Goal: Task Accomplishment & Management: Use online tool/utility

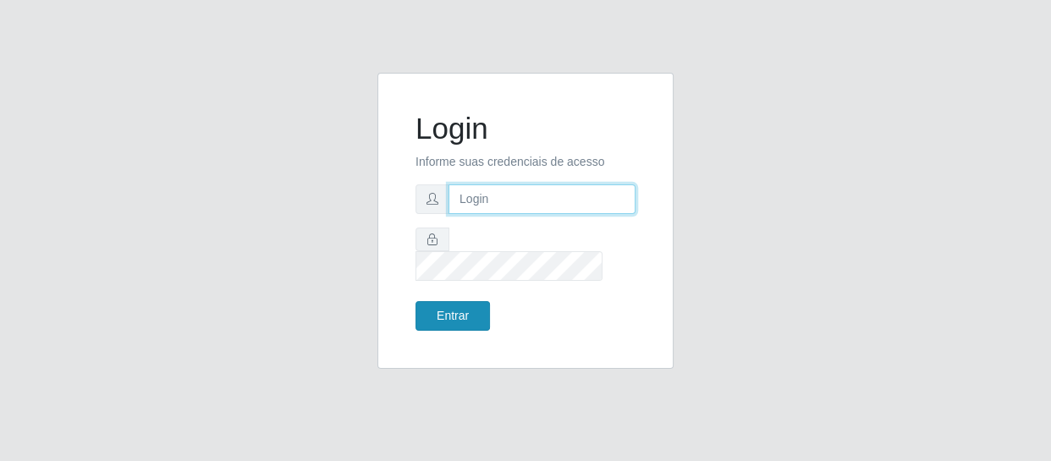
type input "[EMAIL_ADDRESS][DOMAIN_NAME]"
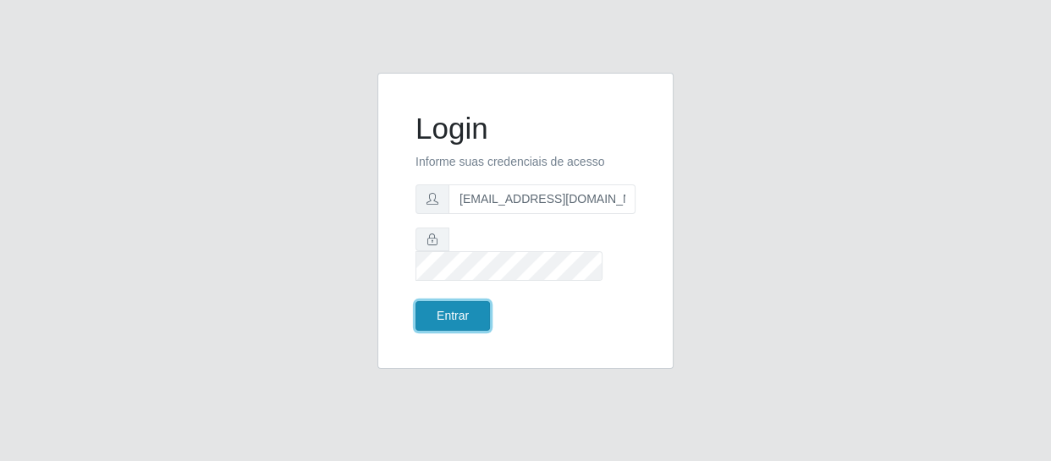
click at [448, 301] on button "Entrar" at bounding box center [452, 316] width 74 height 30
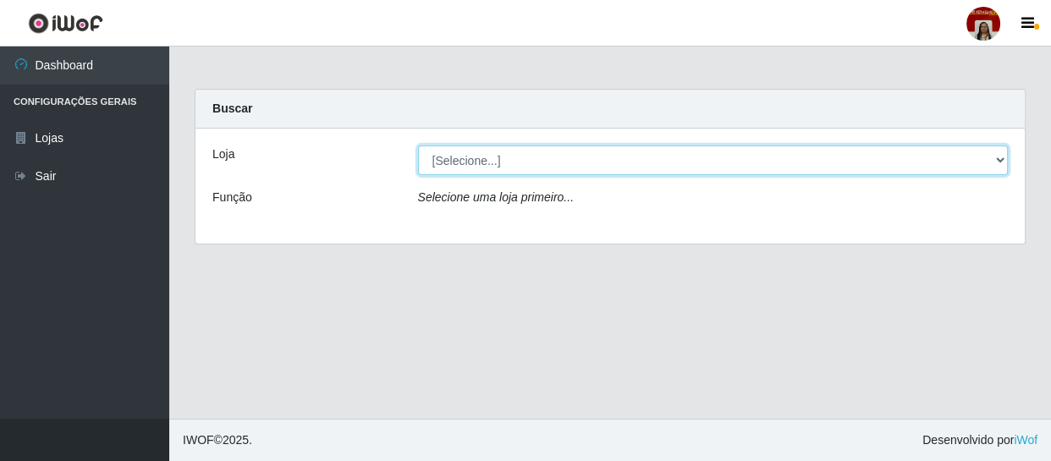
click at [581, 167] on select "[Selecione...] Mar Vermelho - Loja 04" at bounding box center [713, 161] width 591 height 30
select select "251"
click at [418, 146] on select "[Selecione...] Mar Vermelho - Loja 04" at bounding box center [713, 161] width 591 height 30
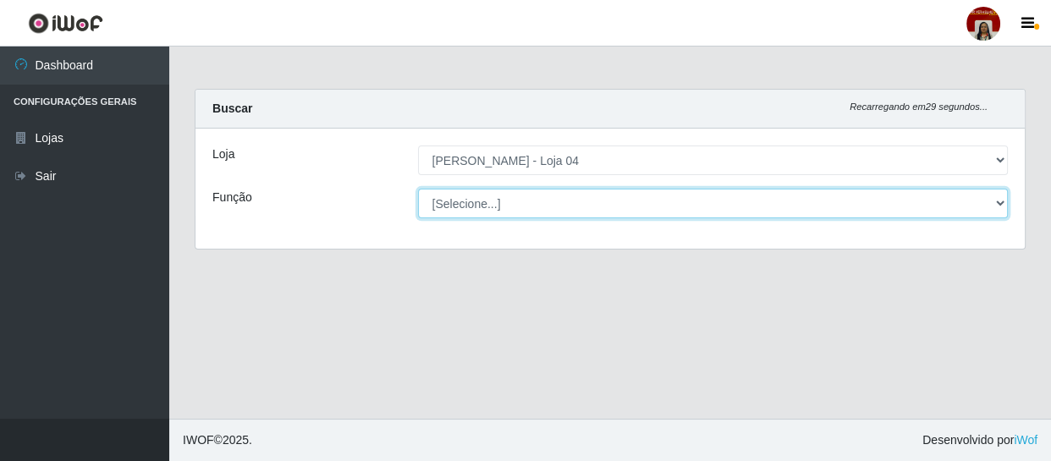
click at [575, 206] on select "[Selecione...] ASG ASG + ASG ++ Auxiliar de Depósito Auxiliar de Depósito + Aux…" at bounding box center [713, 204] width 591 height 30
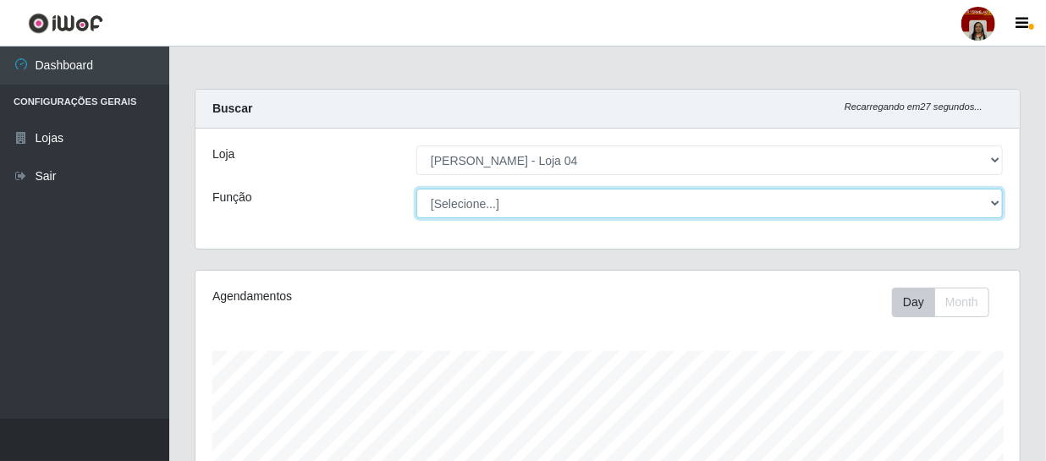
scroll to position [351, 824]
select select "22"
click at [416, 189] on select "[Selecione...] ASG ASG + ASG ++ Auxiliar de Depósito Auxiliar de Depósito + Aux…" at bounding box center [709, 204] width 586 height 30
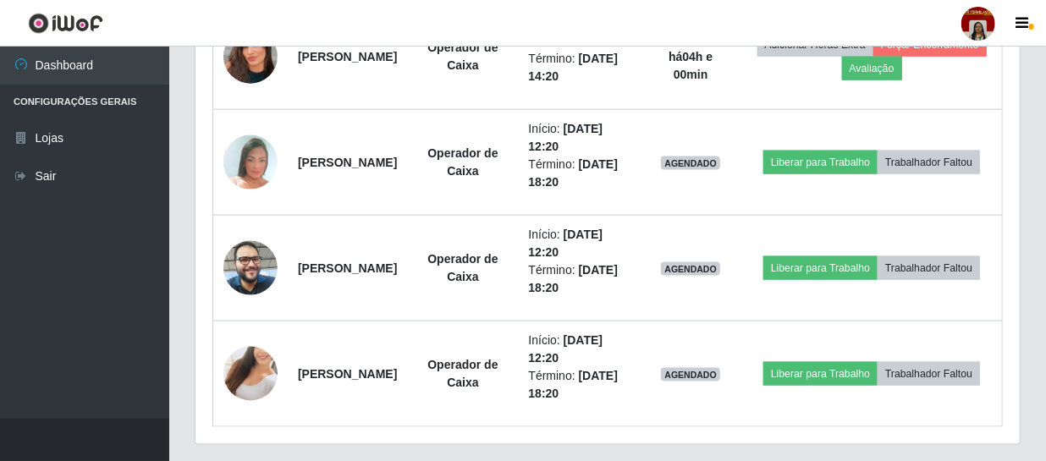
scroll to position [976, 0]
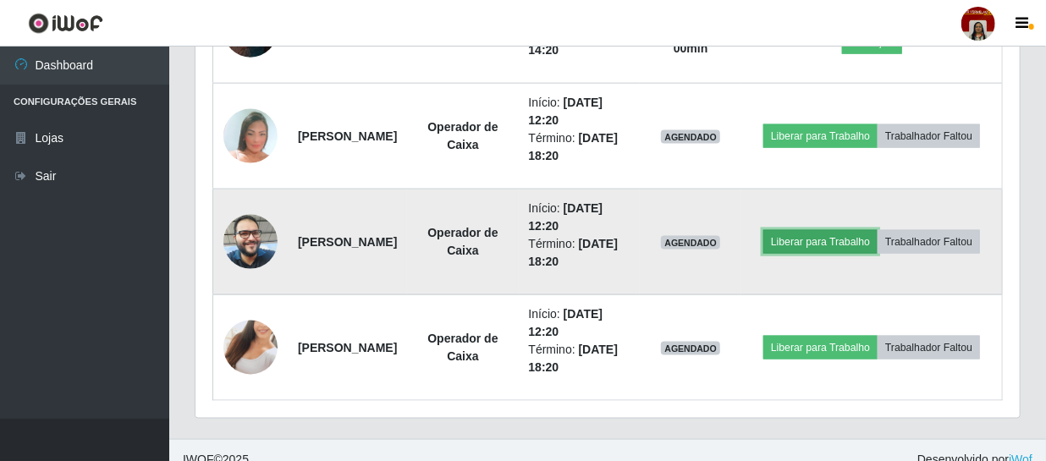
click at [877, 230] on button "Liberar para Trabalho" at bounding box center [820, 242] width 114 height 24
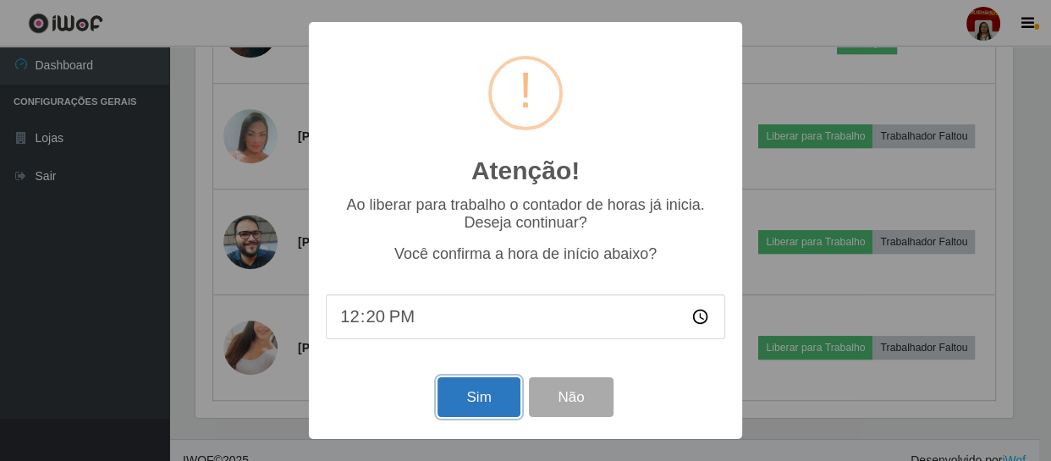
click at [458, 393] on button "Sim" at bounding box center [478, 397] width 82 height 40
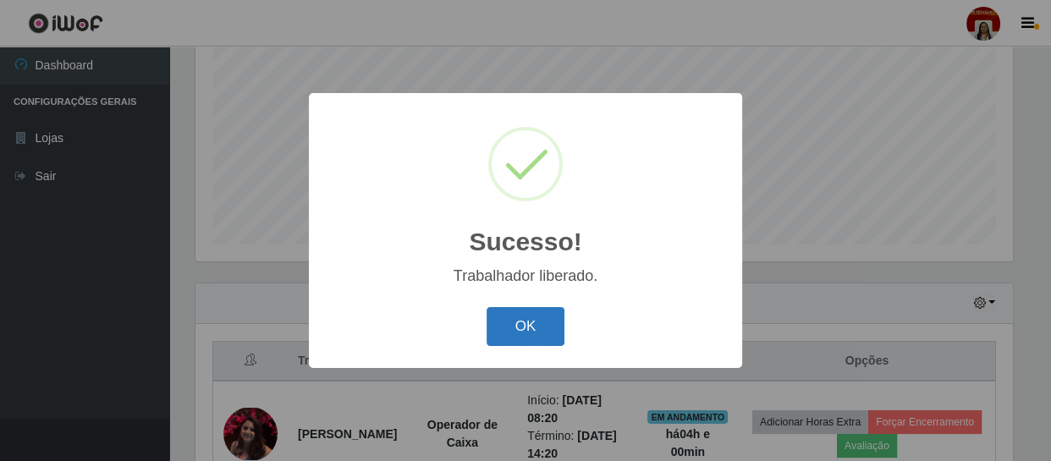
click at [535, 336] on button "OK" at bounding box center [526, 327] width 79 height 40
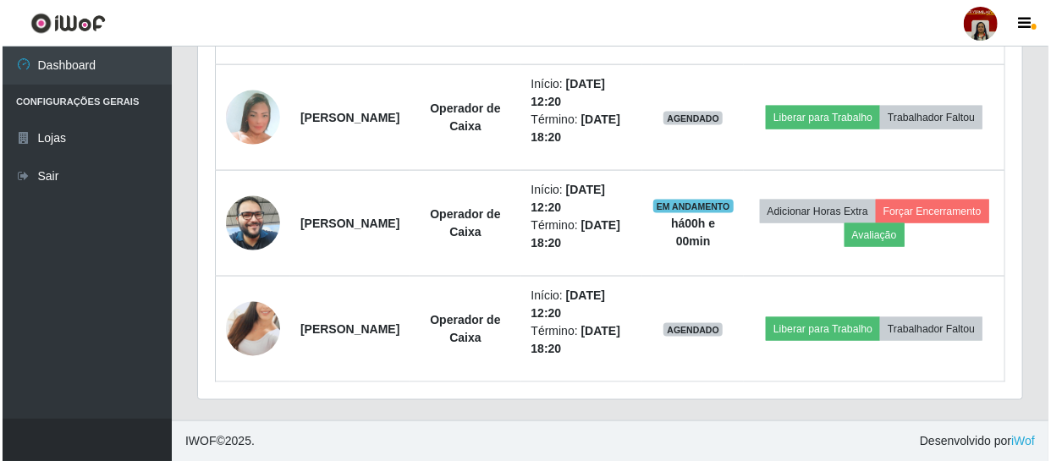
scroll to position [917, 0]
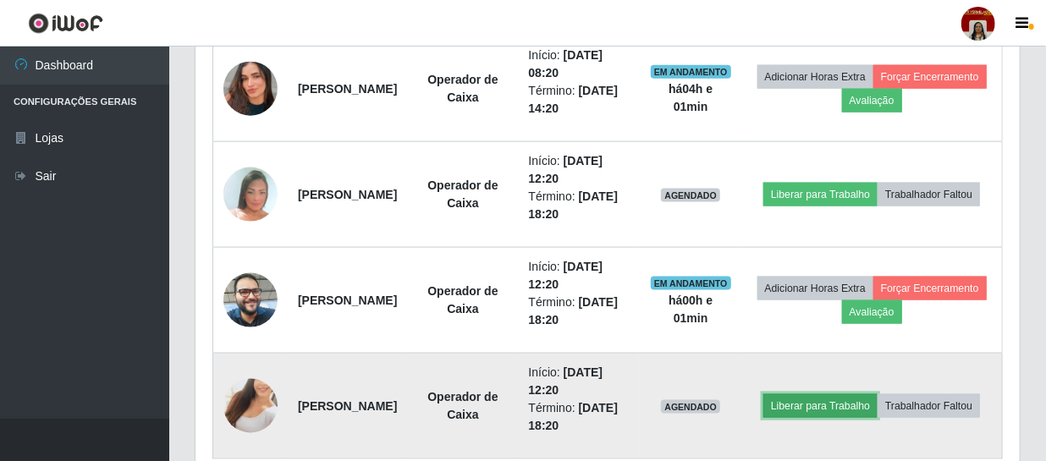
click at [877, 394] on button "Liberar para Trabalho" at bounding box center [820, 406] width 114 height 24
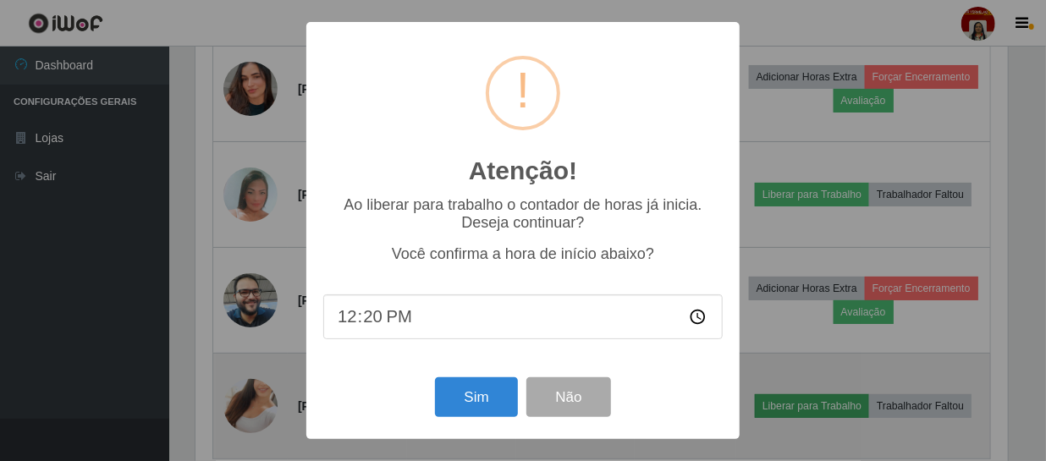
scroll to position [351, 817]
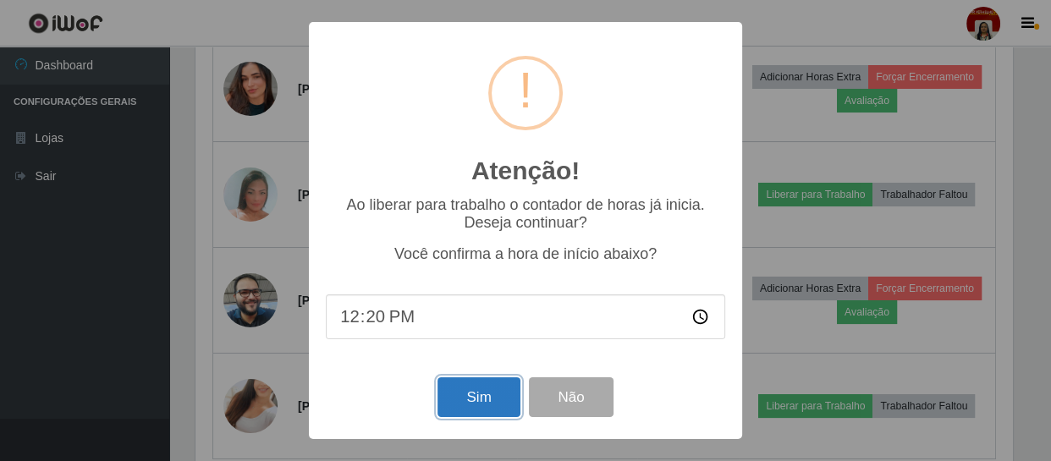
click at [487, 392] on button "Sim" at bounding box center [478, 397] width 82 height 40
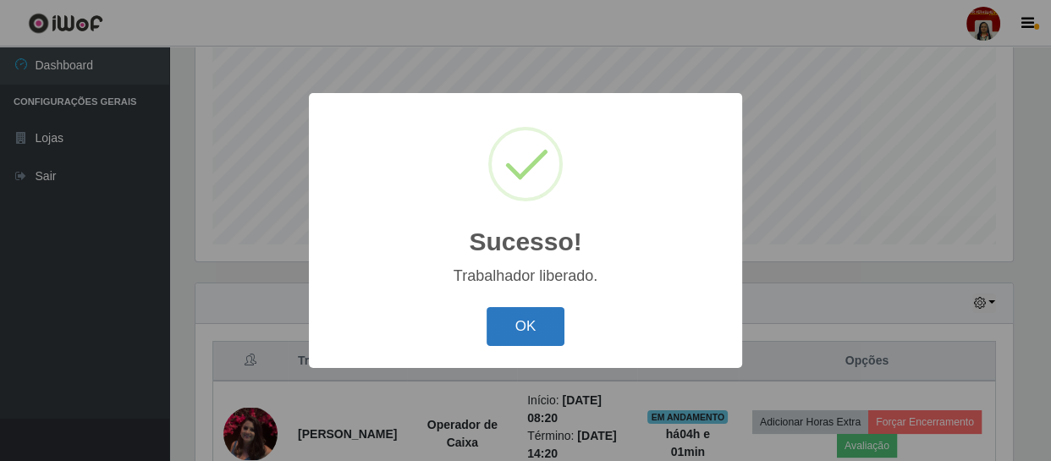
click at [525, 327] on button "OK" at bounding box center [526, 327] width 79 height 40
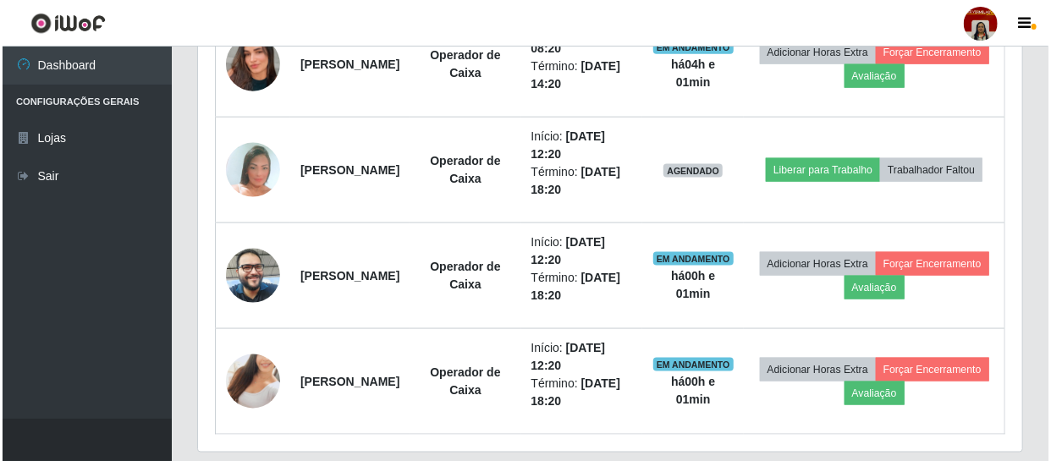
scroll to position [976, 0]
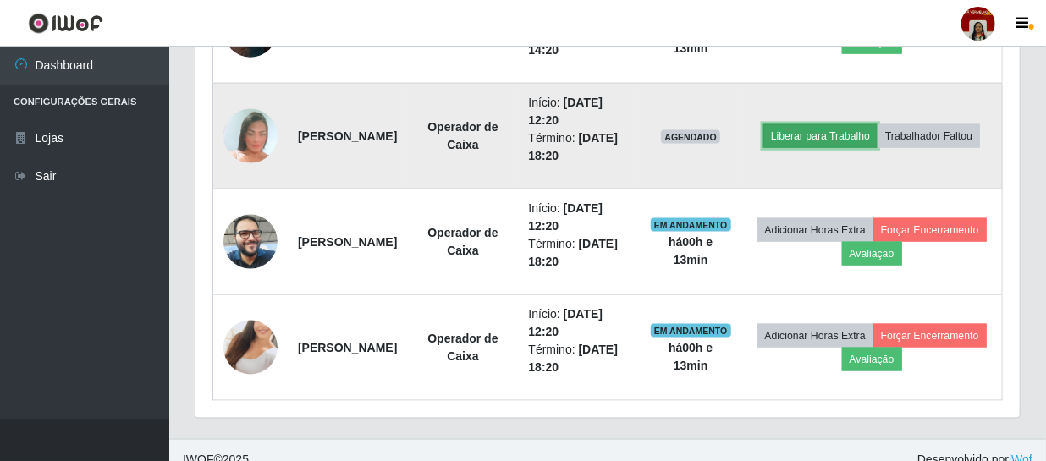
click at [866, 124] on button "Liberar para Trabalho" at bounding box center [820, 136] width 114 height 24
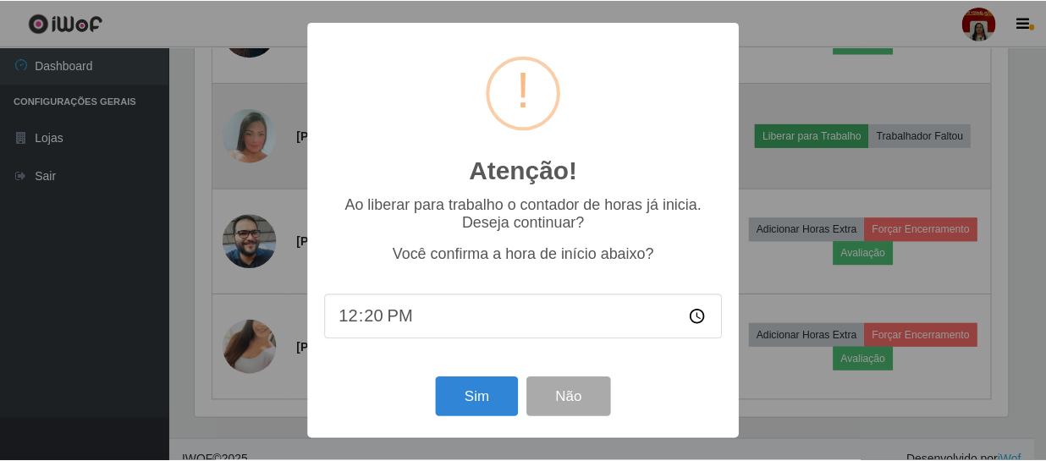
scroll to position [351, 817]
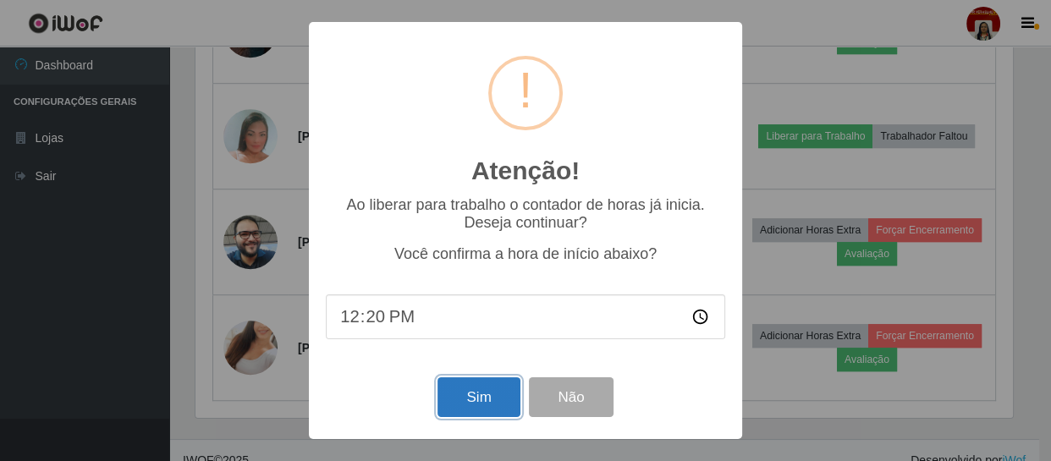
click at [478, 400] on button "Sim" at bounding box center [478, 397] width 82 height 40
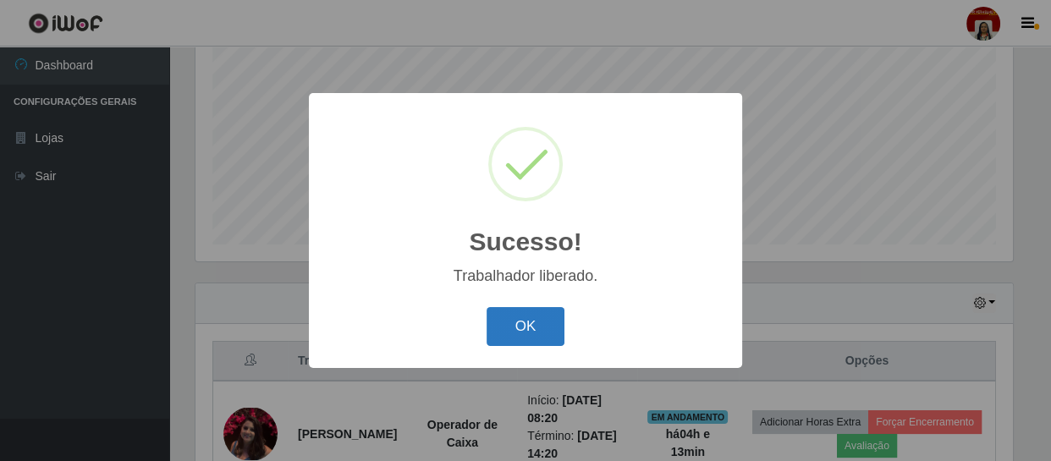
click at [553, 322] on button "OK" at bounding box center [526, 327] width 79 height 40
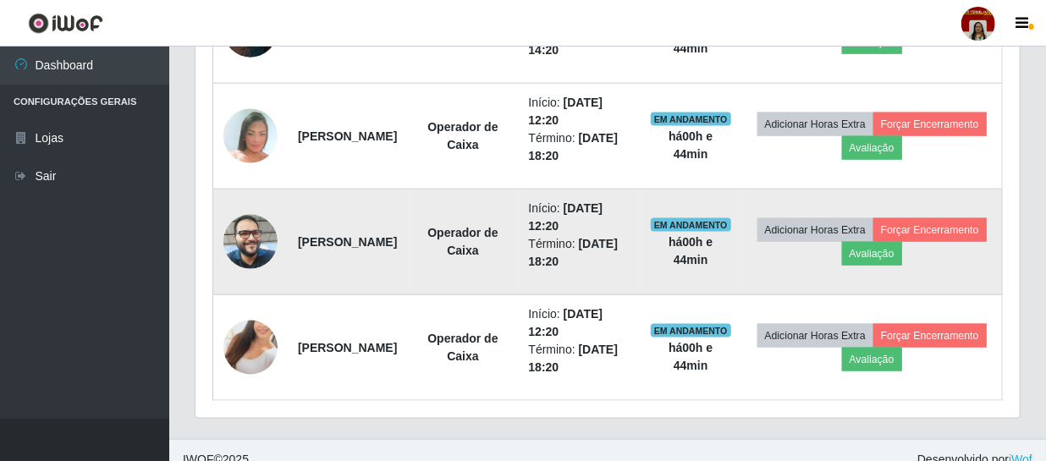
scroll to position [899, 0]
